Goal: Task Accomplishment & Management: Complete application form

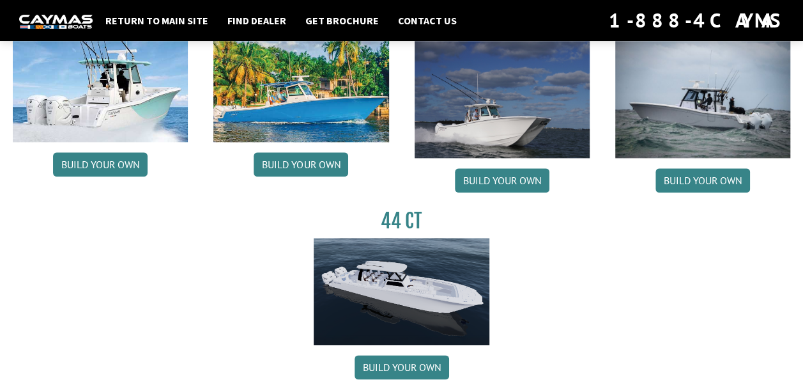
scroll to position [767, 0]
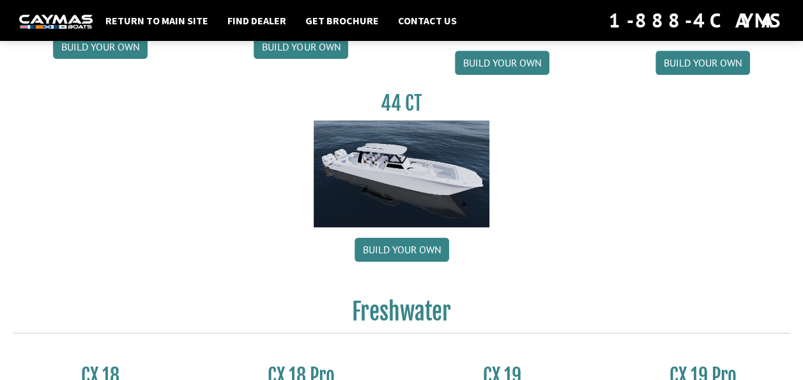
click at [403, 173] on img at bounding box center [401, 173] width 175 height 106
click at [413, 252] on link "Build your own" at bounding box center [402, 249] width 95 height 24
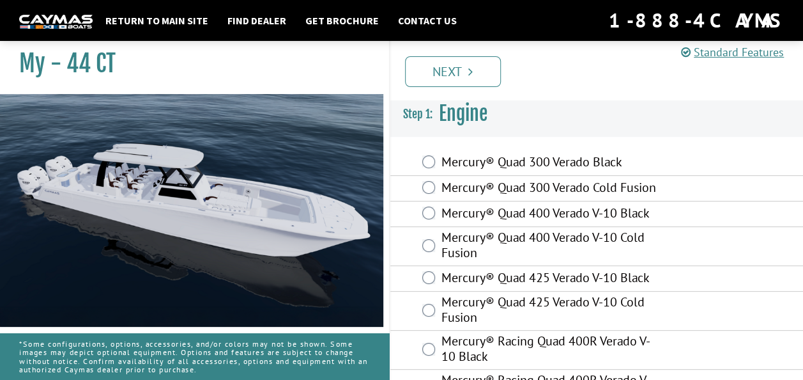
click at [420, 155] on div "Mercury® Quad 300 Verado Black" at bounding box center [596, 163] width 413 height 26
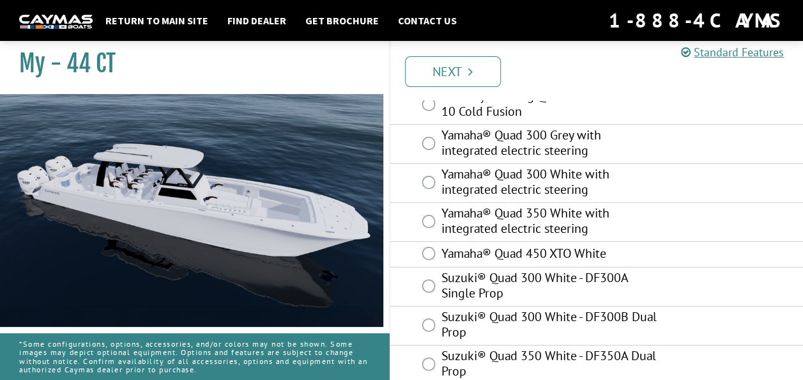
scroll to position [299, 0]
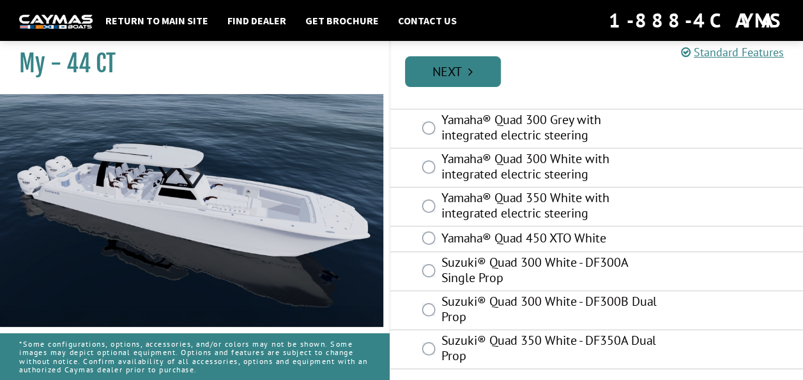
click at [468, 72] on icon "Pagination" at bounding box center [470, 71] width 4 height 13
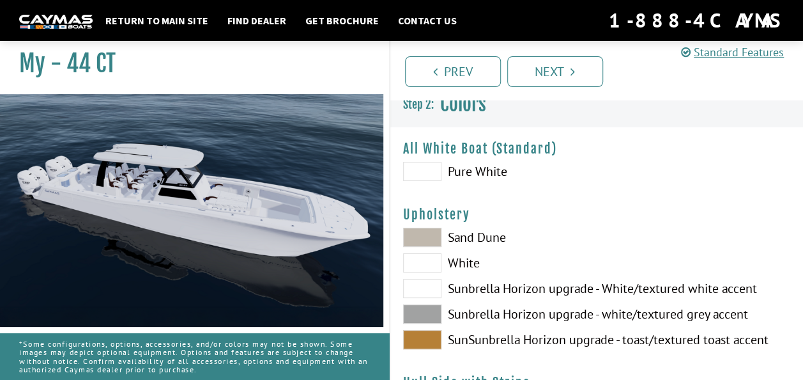
scroll to position [0, 0]
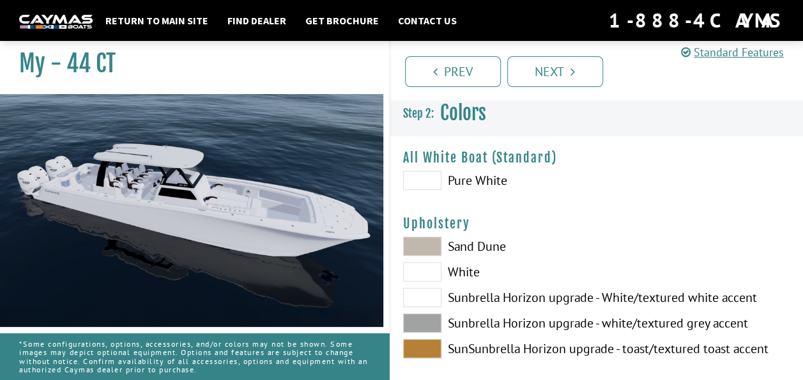
click at [418, 249] on span at bounding box center [422, 245] width 38 height 19
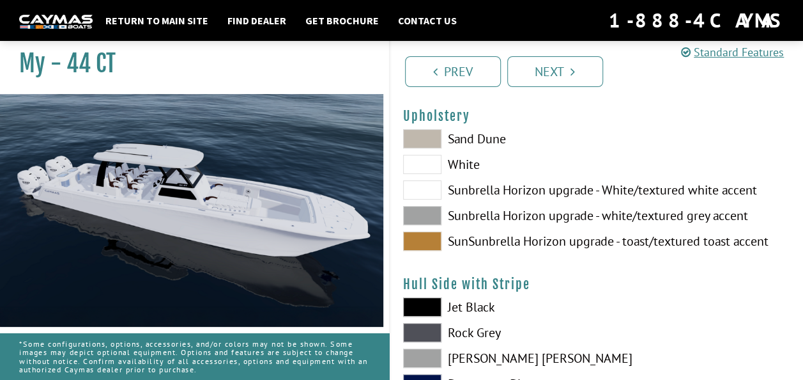
scroll to position [128, 0]
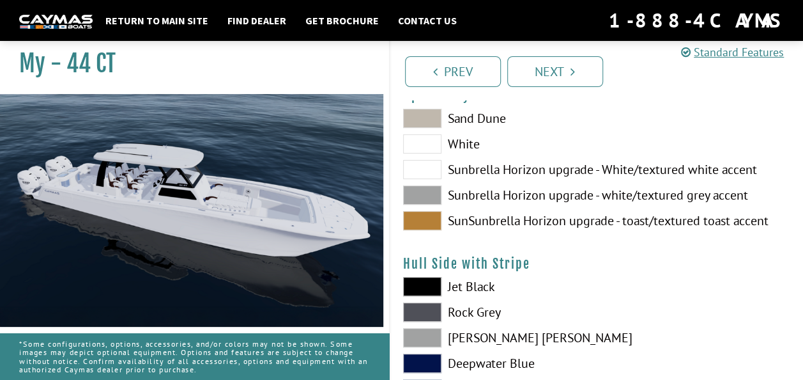
click at [432, 359] on span at bounding box center [422, 362] width 38 height 19
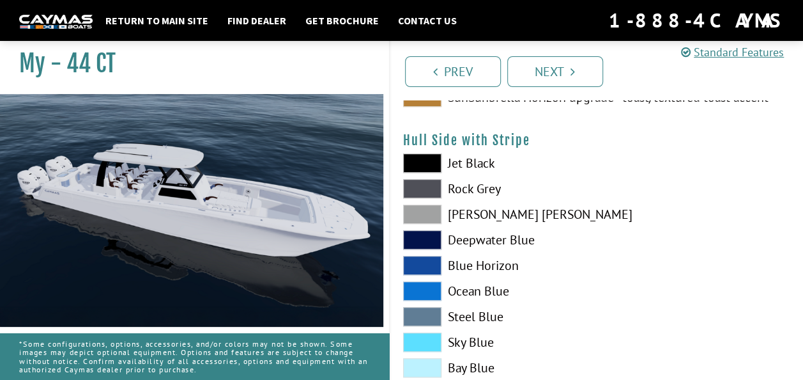
scroll to position [256, 0]
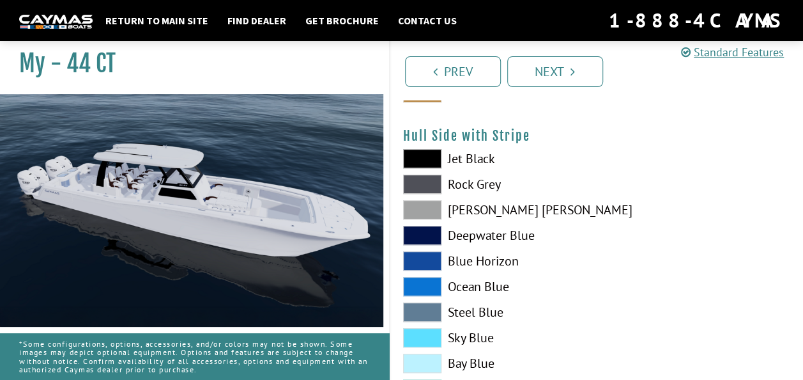
click at [414, 335] on span at bounding box center [422, 337] width 38 height 19
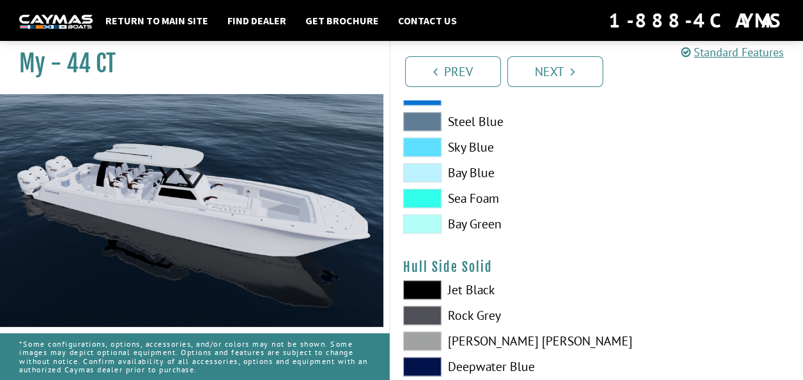
scroll to position [447, 0]
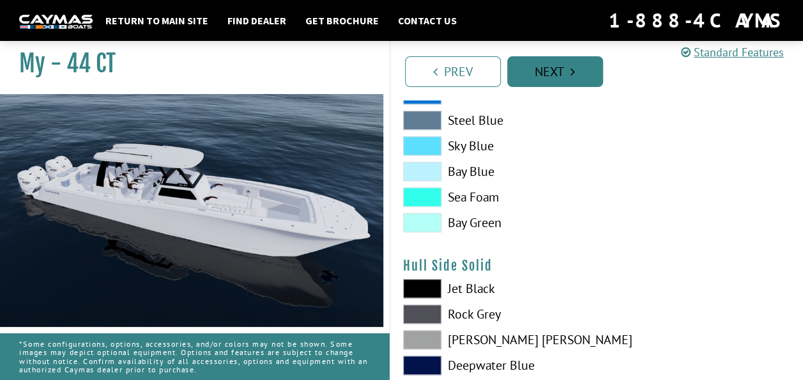
click at [574, 72] on icon "Pagination" at bounding box center [573, 71] width 4 height 13
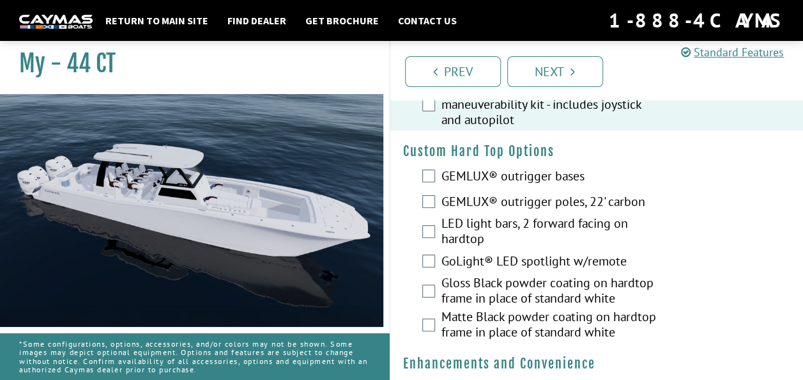
scroll to position [128, 0]
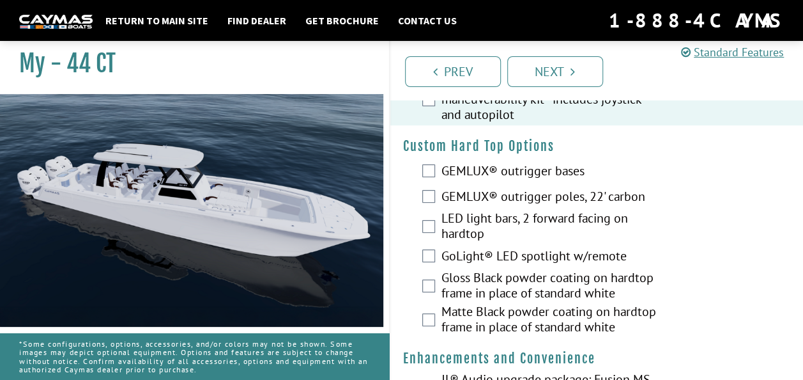
click at [417, 170] on div "GEMLUX® outrigger bases" at bounding box center [596, 172] width 413 height 26
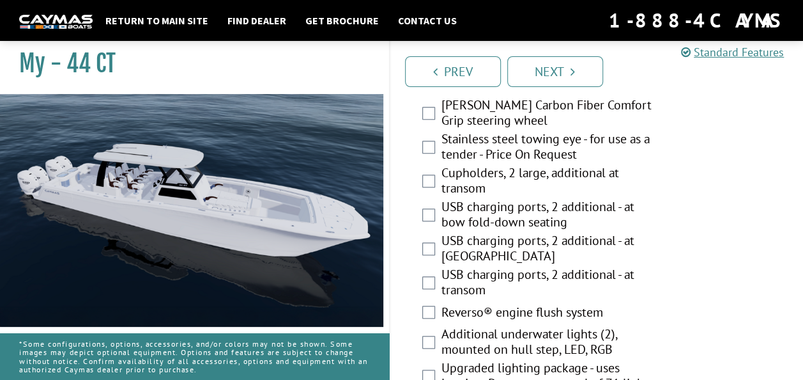
scroll to position [511, 0]
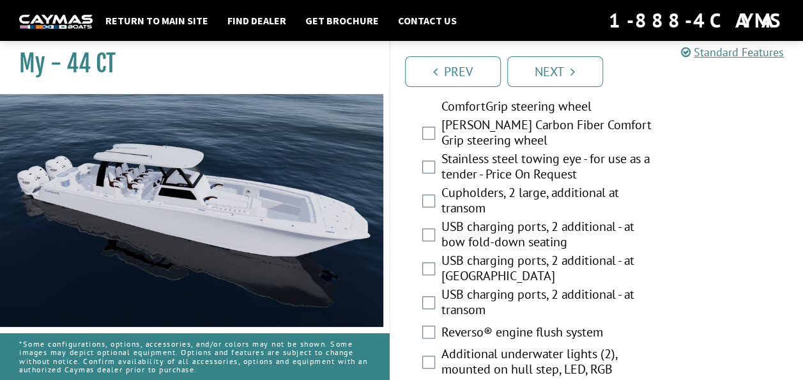
click at [435, 163] on div "Stainless steel towing eye - for use as a tender - Price On Request" at bounding box center [596, 168] width 413 height 34
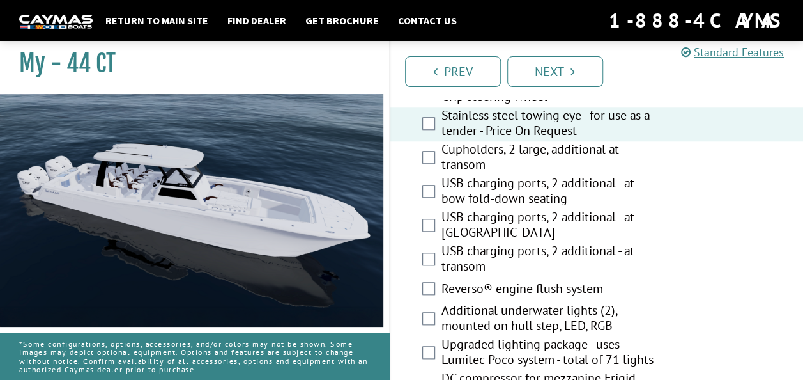
scroll to position [575, 0]
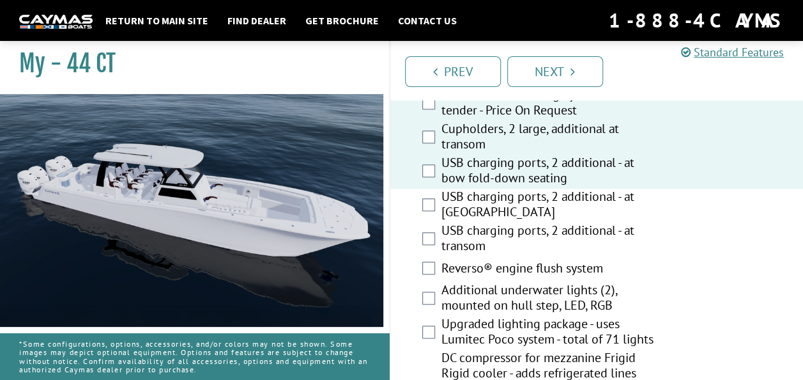
click at [436, 203] on div "USB charging ports, 2 additional - at [GEOGRAPHIC_DATA]" at bounding box center [596, 206] width 413 height 34
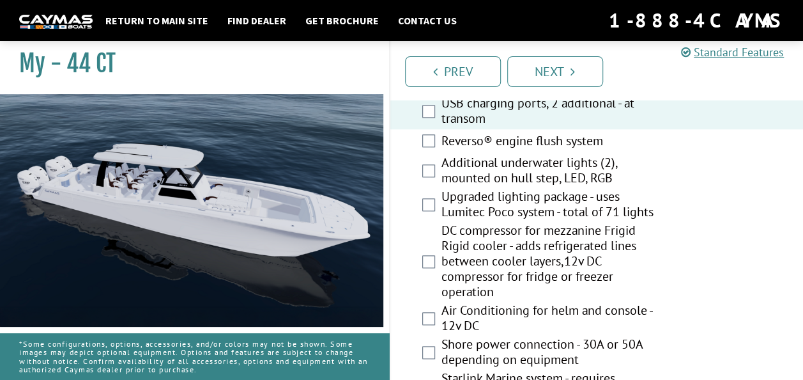
scroll to position [703, 0]
click at [438, 207] on div "Upgraded lighting package - uses Lumitec Poco system - total of 71 lights" at bounding box center [596, 205] width 413 height 34
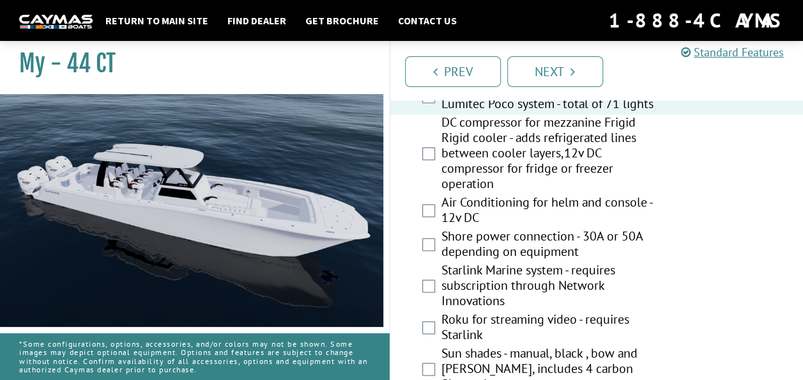
scroll to position [831, 0]
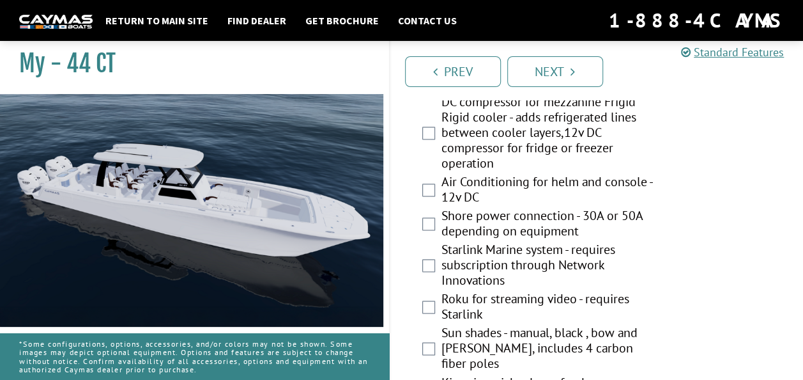
click at [438, 189] on div "Air Conditioning for helm and console - 12v DC" at bounding box center [596, 191] width 413 height 34
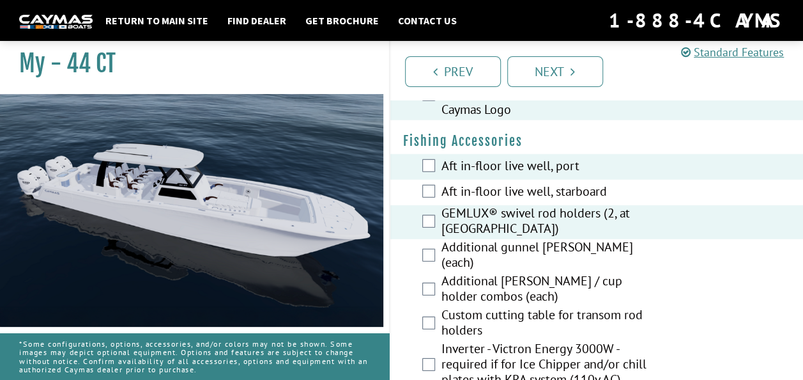
scroll to position [1725, 0]
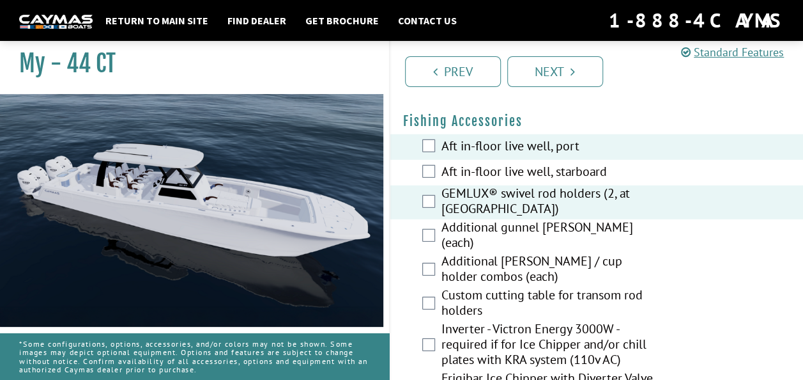
click at [436, 261] on div "Additional [PERSON_NAME] / cup holder combos (each)" at bounding box center [596, 270] width 413 height 34
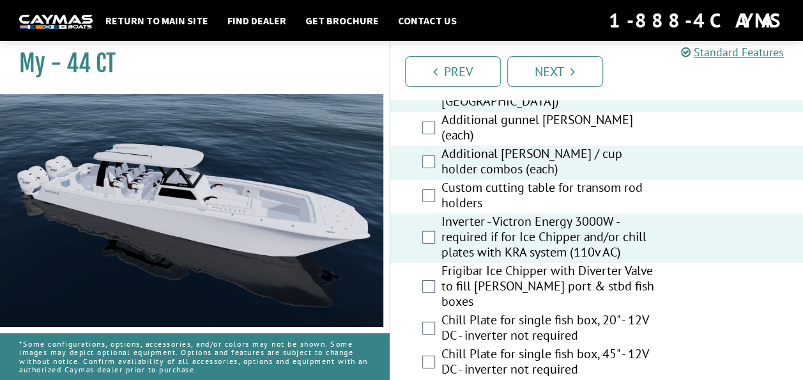
scroll to position [1853, 0]
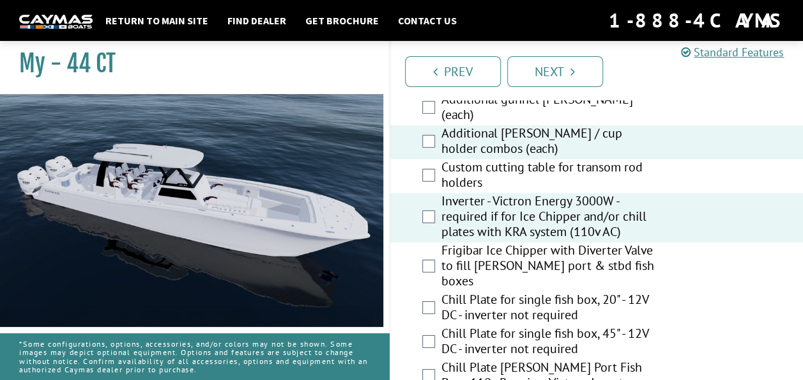
click at [438, 253] on div "Frigibar Ice Chipper with Diverter Valve to fill [PERSON_NAME] port & stbd fish…" at bounding box center [596, 266] width 413 height 49
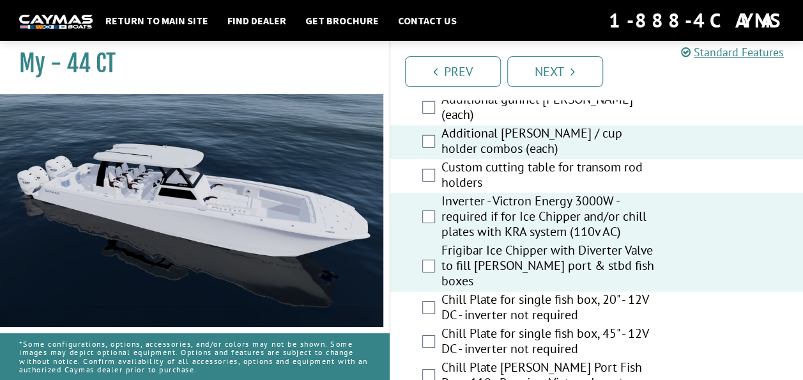
click at [416, 202] on div "Inverter - Victron Energy 3000W - required if for Ice Chipper and/or chill plat…" at bounding box center [596, 217] width 413 height 49
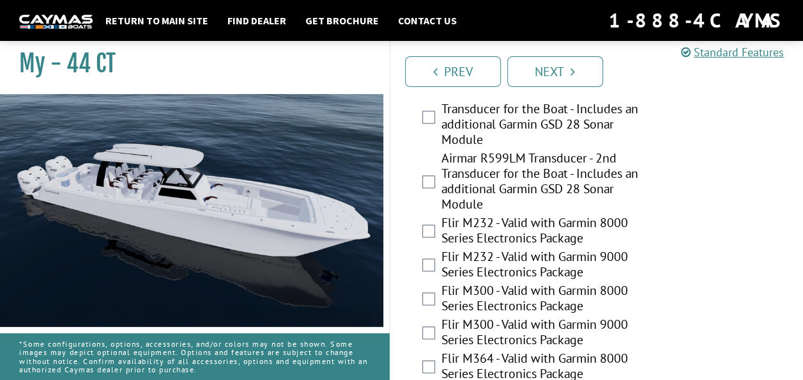
scroll to position [3130, 0]
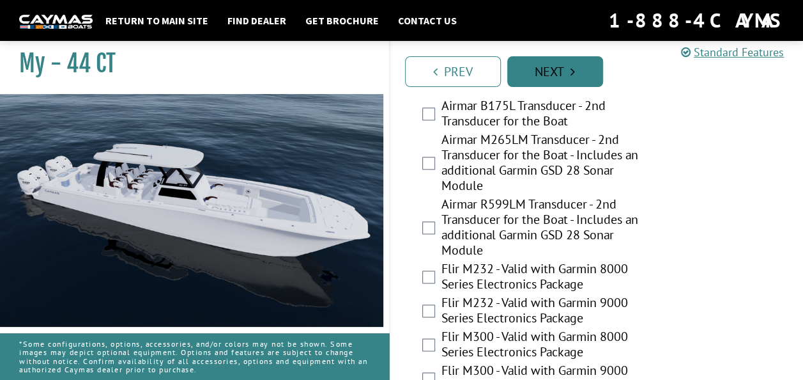
click at [570, 70] on link "Next" at bounding box center [555, 71] width 96 height 31
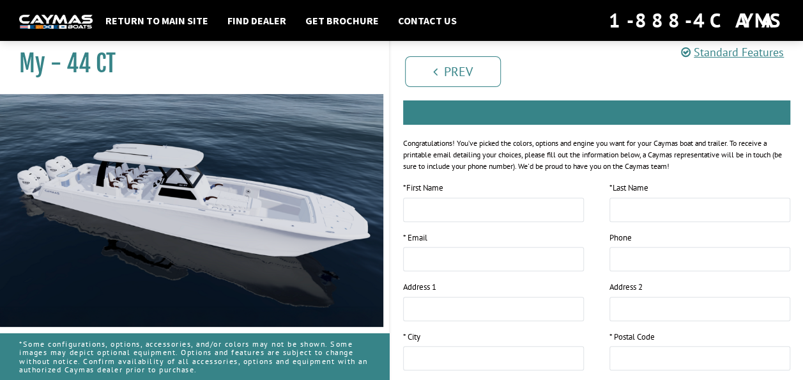
scroll to position [64, 0]
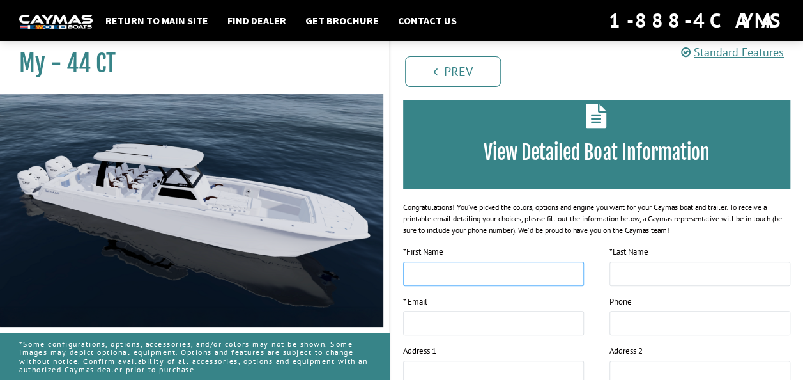
click at [414, 276] on input "text" at bounding box center [493, 273] width 181 height 24
type input "****"
click at [614, 276] on input "text" at bounding box center [700, 273] width 181 height 24
type input "*********"
click at [454, 319] on input "email" at bounding box center [493, 323] width 181 height 24
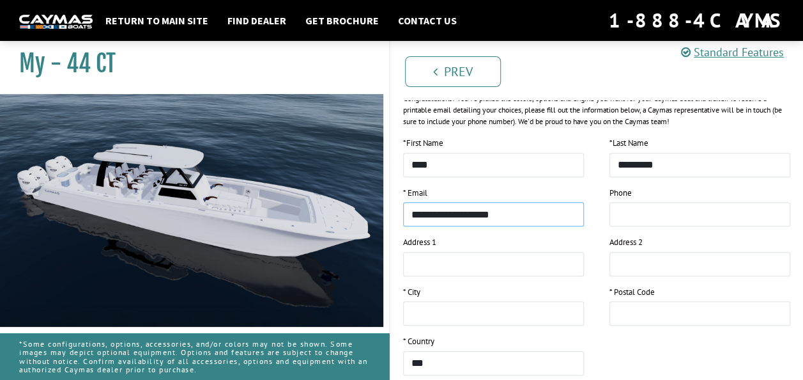
scroll to position [192, 0]
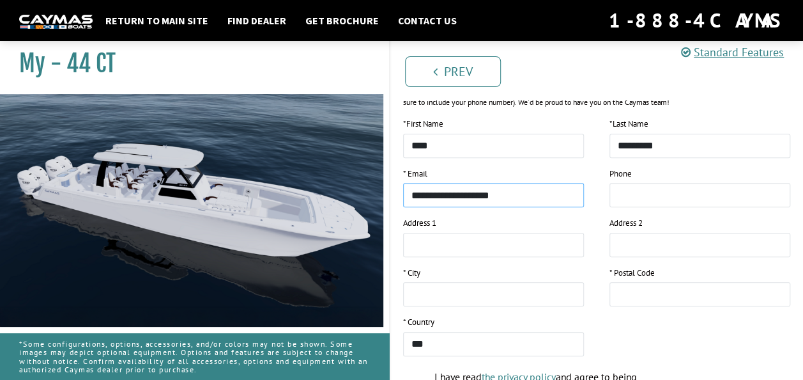
type input "**********"
click at [618, 189] on input "tel" at bounding box center [700, 195] width 181 height 24
type input "**********"
click at [451, 248] on input "text" at bounding box center [493, 245] width 181 height 24
type input "**********"
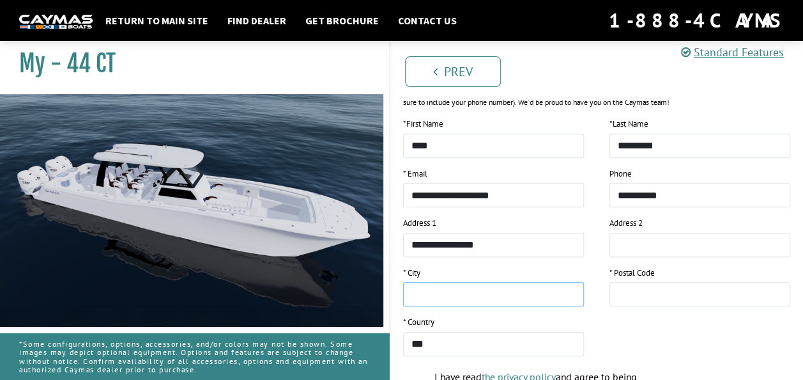
click at [414, 297] on input "text" at bounding box center [493, 294] width 181 height 24
type input "*********"
click at [617, 293] on input "text" at bounding box center [700, 294] width 181 height 24
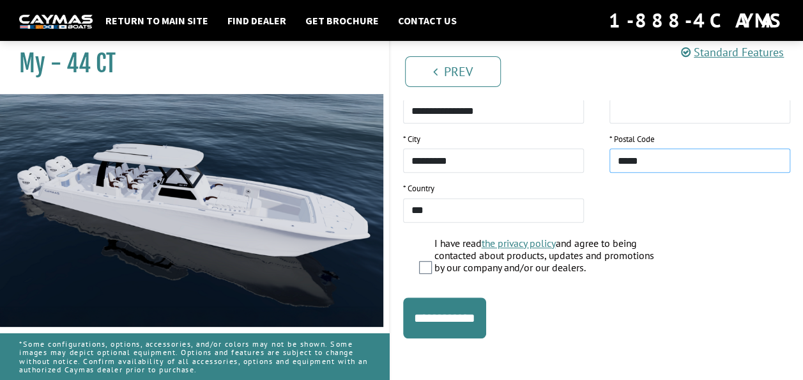
scroll to position [327, 0]
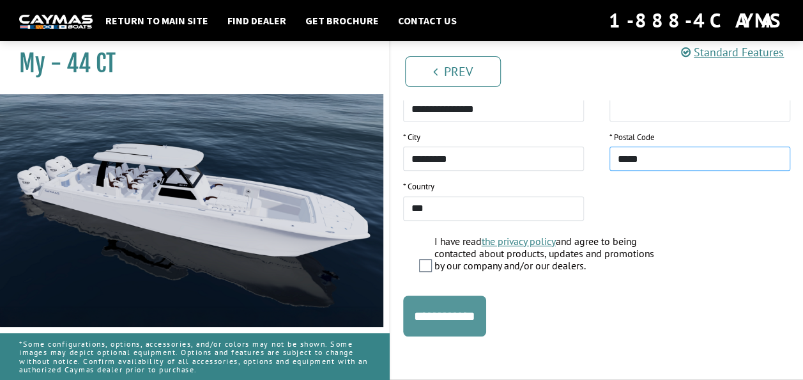
type input "*****"
click at [436, 311] on input "**********" at bounding box center [444, 315] width 83 height 41
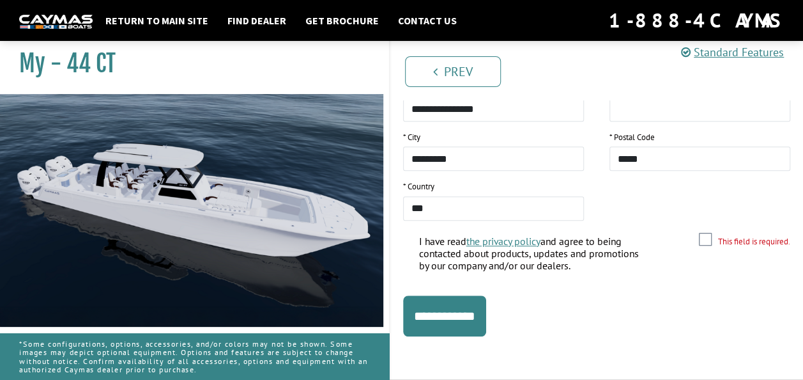
click at [454, 243] on label "I have read the privacy policy and agree to being contacted about products, upd…" at bounding box center [530, 255] width 223 height 40
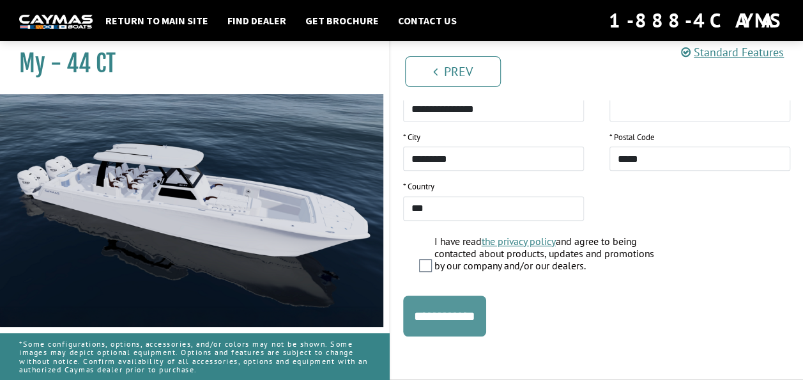
click at [434, 315] on input "**********" at bounding box center [444, 315] width 83 height 41
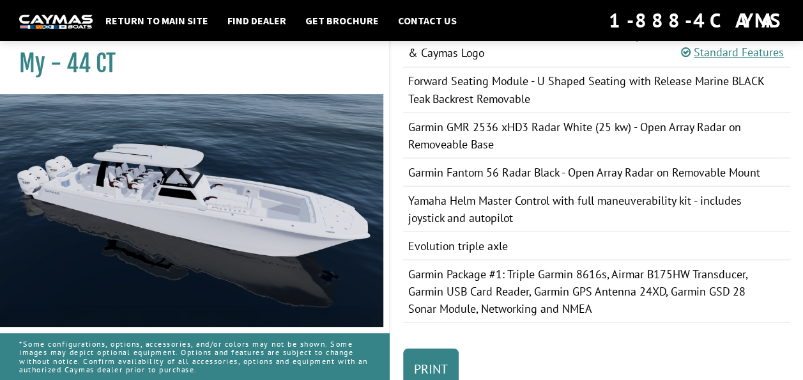
scroll to position [1138, 0]
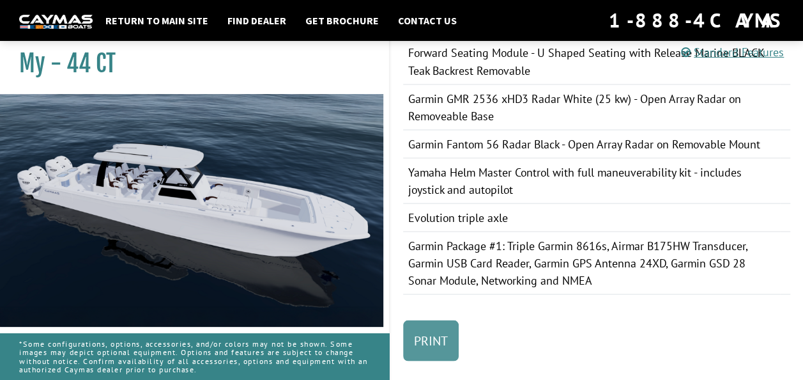
click at [422, 320] on link "Print" at bounding box center [431, 340] width 56 height 41
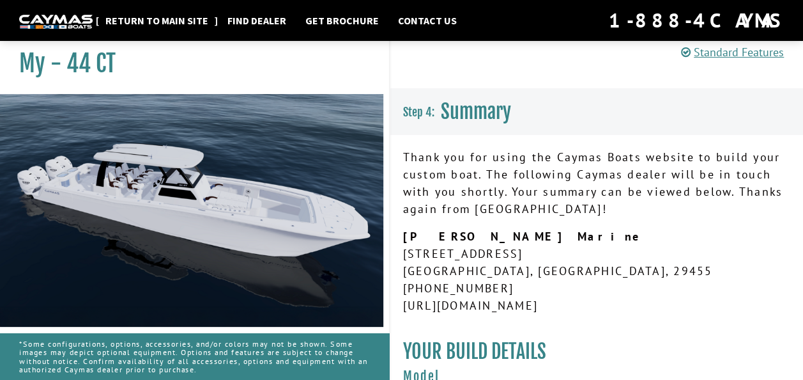
click at [175, 17] on link "Return to main site" at bounding box center [157, 20] width 116 height 17
